Goal: Task Accomplishment & Management: Manage account settings

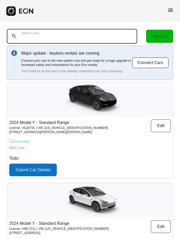
click at [55, 35] on Cars "Search Cars" at bounding box center [72, 36] width 130 height 15
paste Cars "******"
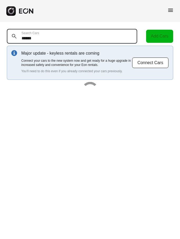
type Cars "******"
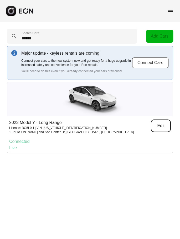
click at [159, 126] on button "Edit" at bounding box center [161, 126] width 20 height 13
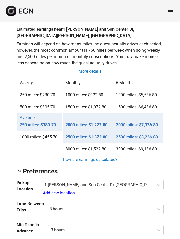
scroll to position [482, 0]
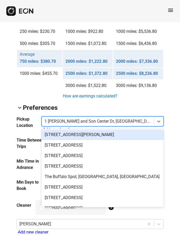
click at [103, 118] on div at bounding box center [97, 121] width 107 height 7
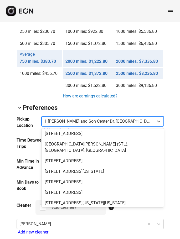
scroll to position [1664, 0]
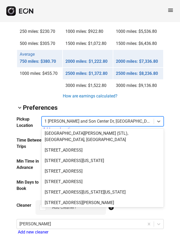
click at [114, 229] on div "[STREET_ADDRESS]" at bounding box center [103, 234] width 122 height 11
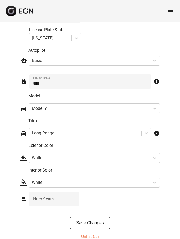
scroll to position [786, 0]
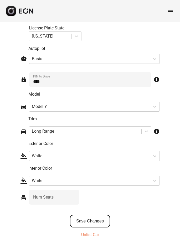
click at [77, 215] on button "Save Changes" at bounding box center [90, 221] width 40 height 13
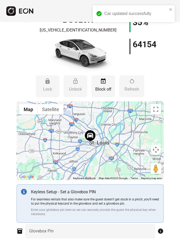
scroll to position [0, 0]
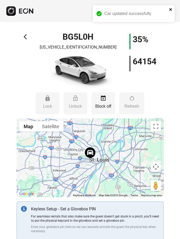
click at [170, 8] on icon "close" at bounding box center [171, 9] width 4 height 4
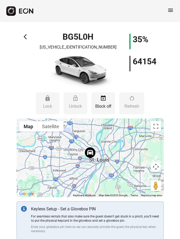
click at [23, 35] on div "arrow_back_ios BG5L0H [US_VEHICLE_IDENTIFICATION_NUMBER] 35% 64154" at bounding box center [90, 62] width 147 height 56
click at [26, 36] on span "arrow_back_ios" at bounding box center [27, 37] width 6 height 6
